Goal: Check status: Check status

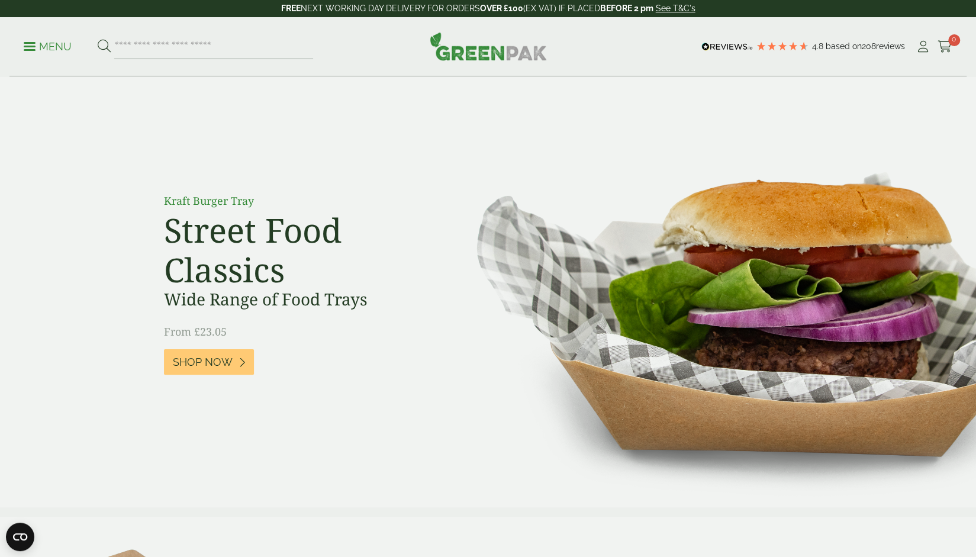
click at [943, 35] on div "Menu 4.8 Based on 208 reviews My Account" at bounding box center [487, 46] width 957 height 59
click at [946, 49] on icon at bounding box center [944, 47] width 15 height 12
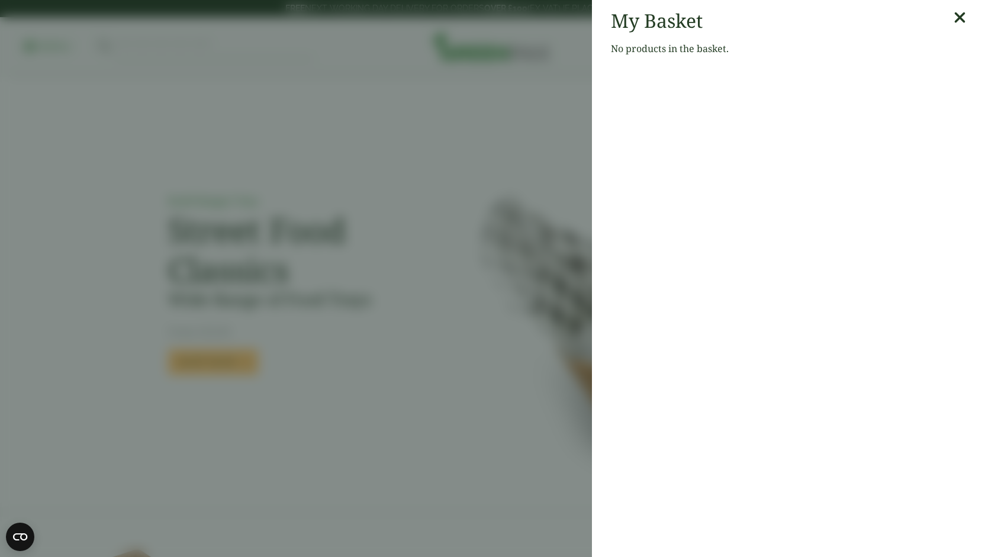
click at [389, 127] on aside "My Basket No products in the basket." at bounding box center [492, 278] width 985 height 557
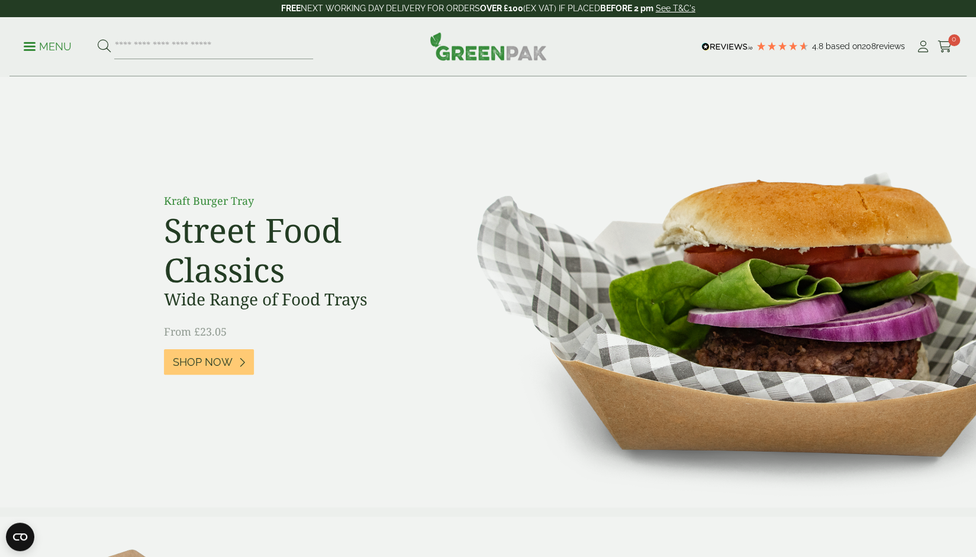
click at [30, 46] on span at bounding box center [30, 47] width 12 height 2
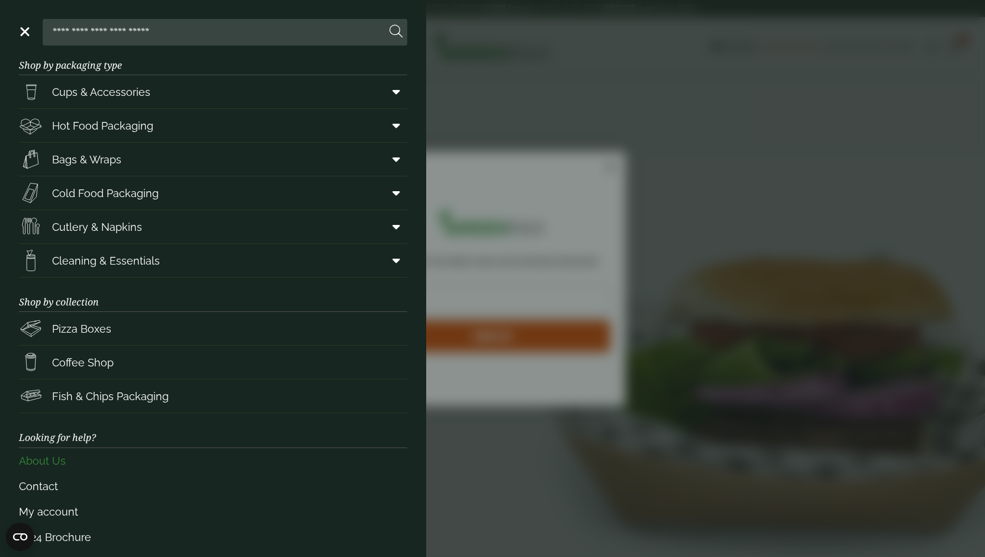
scroll to position [27, 0]
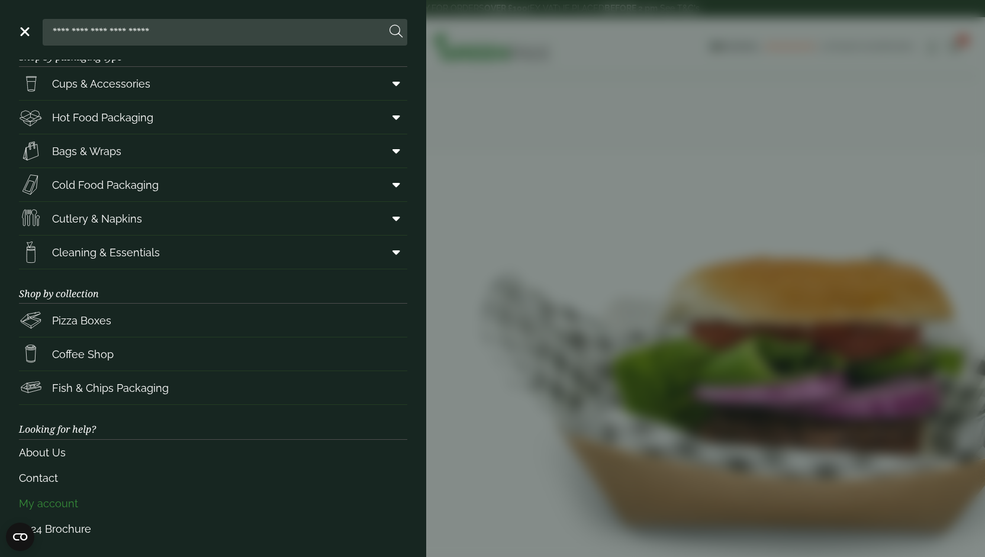
click at [37, 496] on link "My account" at bounding box center [213, 503] width 388 height 25
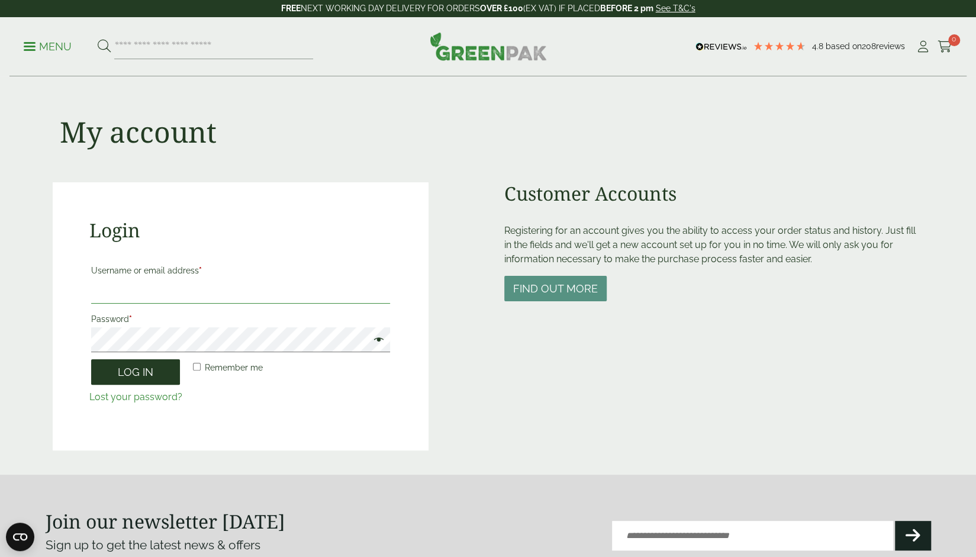
type input "**********"
click at [149, 365] on button "Log in" at bounding box center [135, 371] width 89 height 25
click at [204, 366] on label "Remember me" at bounding box center [227, 367] width 72 height 17
click at [117, 371] on button "Log in" at bounding box center [135, 371] width 89 height 25
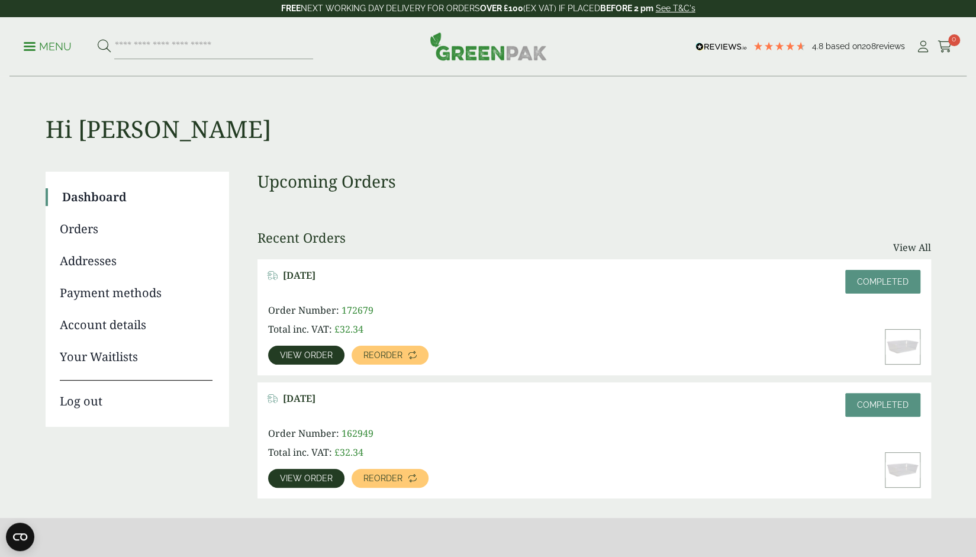
click at [296, 354] on span "View order" at bounding box center [306, 355] width 53 height 8
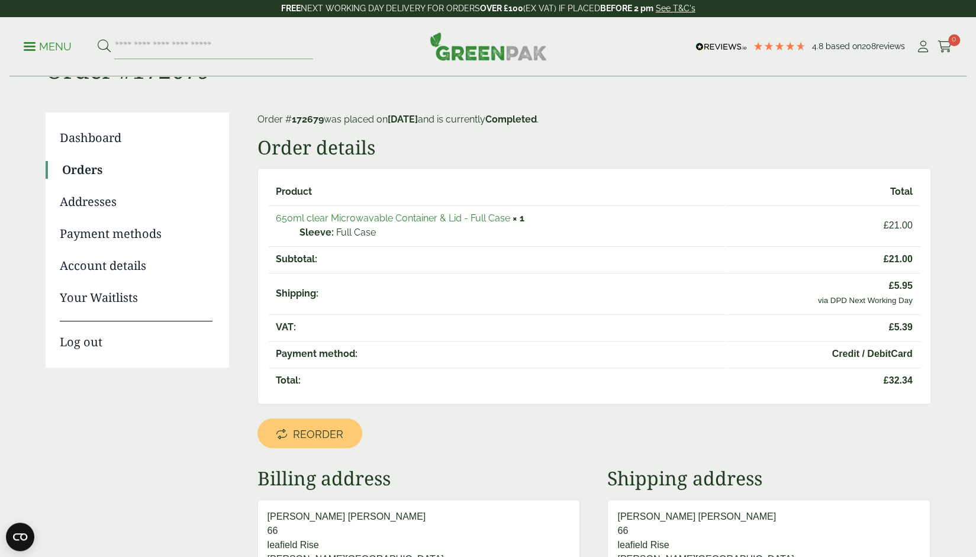
scroll to position [118, 0]
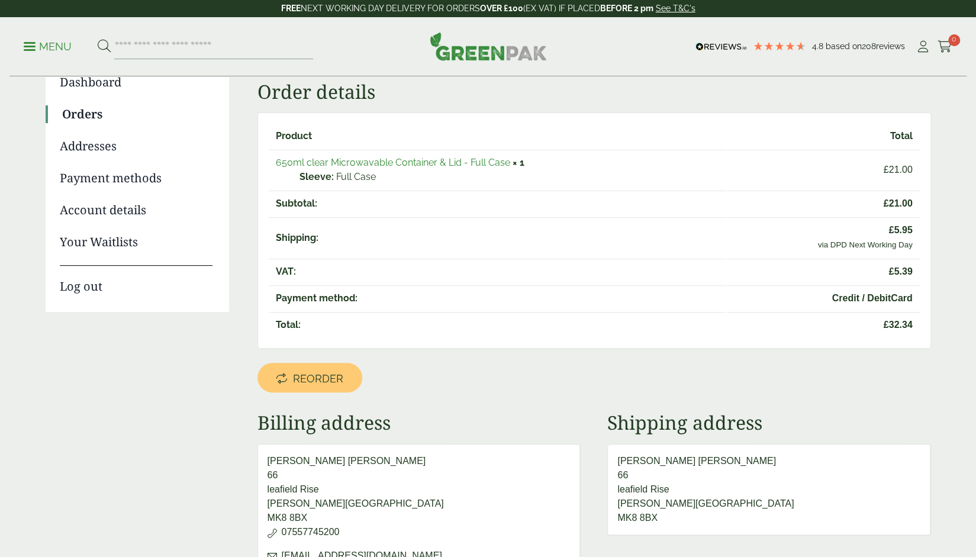
scroll to position [118, 0]
